Goal: Check status: Check status

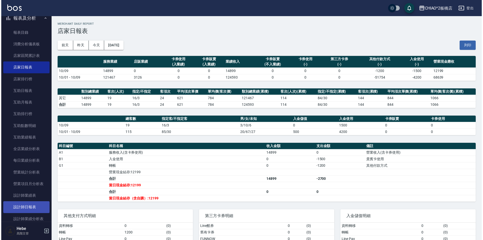
scroll to position [226, 0]
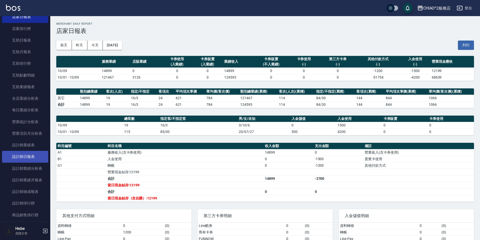
click at [31, 157] on link "設計師日報表" at bounding box center [25, 157] width 46 height 12
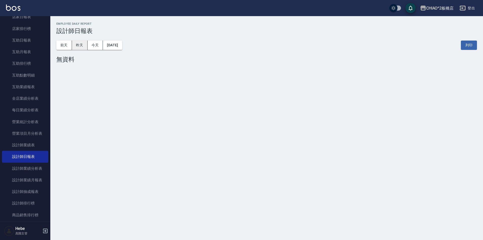
click at [81, 43] on button "昨天" at bounding box center [80, 44] width 16 height 9
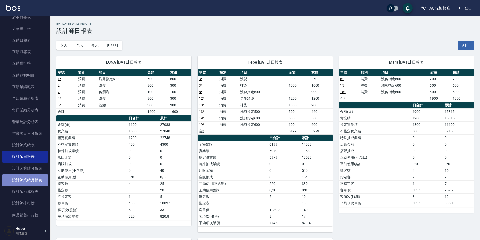
click at [30, 182] on link "設計師業績月報表" at bounding box center [25, 180] width 46 height 12
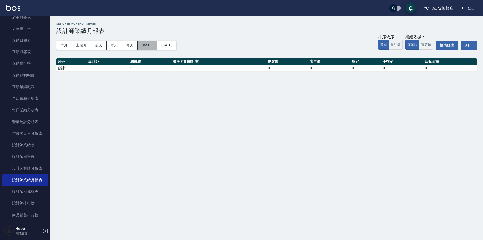
click at [149, 45] on button "[DATE]" at bounding box center [147, 44] width 19 height 9
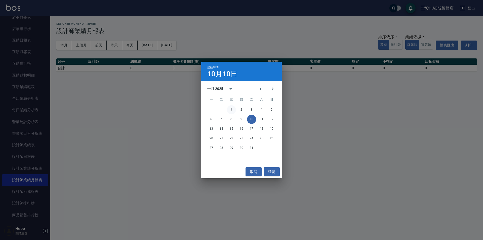
click at [230, 110] on button "1" at bounding box center [231, 109] width 9 height 9
